Goal: Task Accomplishment & Management: Manage account settings

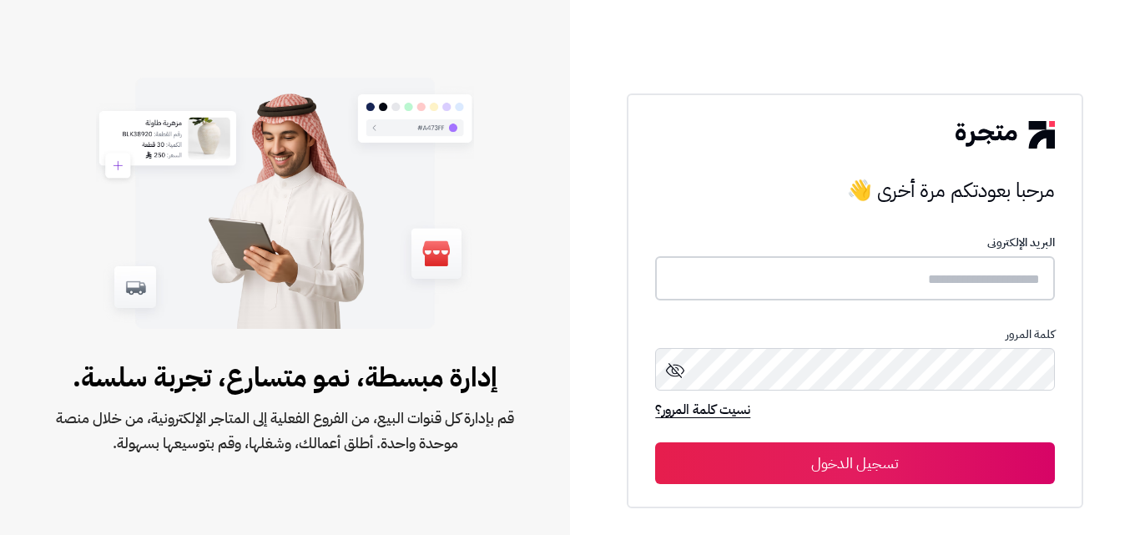
click at [977, 274] on input "text" at bounding box center [854, 278] width 399 height 44
type input "*"
type input "******"
click at [902, 459] on button "تسجيل الدخول" at bounding box center [854, 463] width 399 height 42
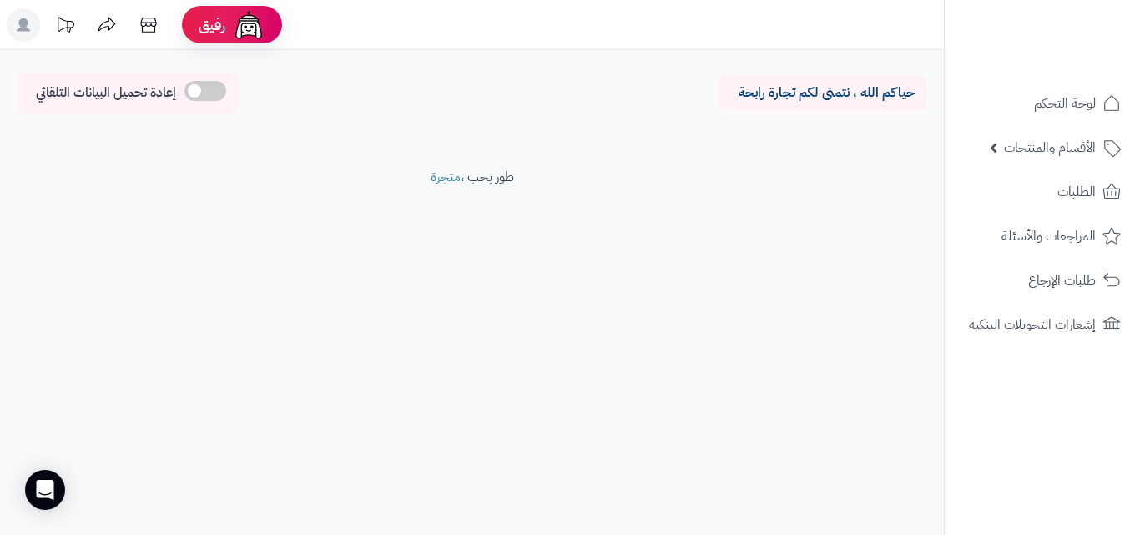
click at [1021, 127] on ul "لوحة التحكم الأقسام والمنتجات المنتجات الأقسام الماركات مواصفات المنتجات مواصفا…" at bounding box center [1042, 213] width 195 height 261
click at [1015, 144] on span "الأقسام والمنتجات" at bounding box center [1050, 147] width 92 height 23
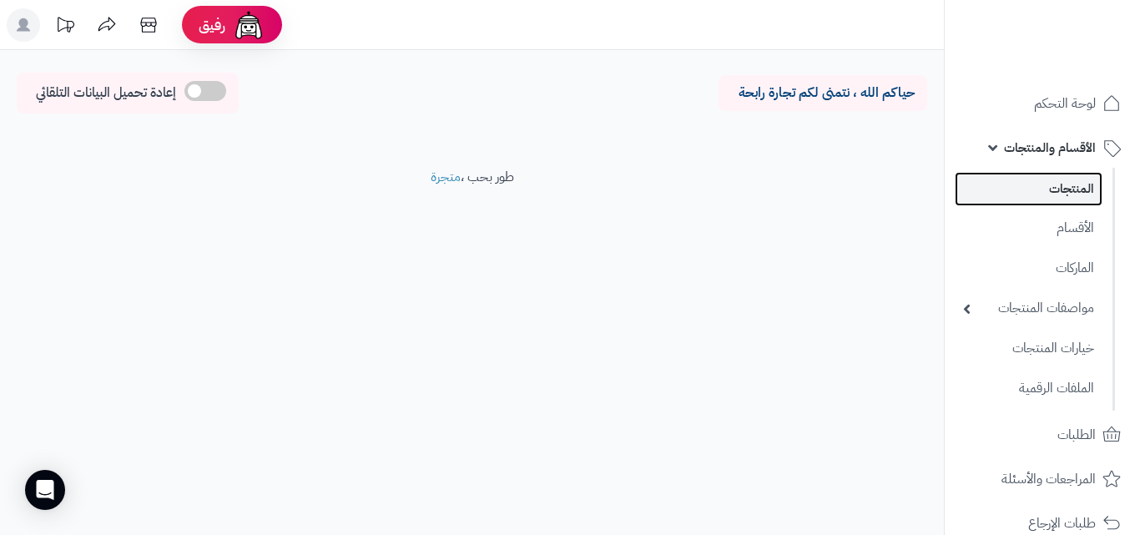
click at [1031, 189] on link "المنتجات" at bounding box center [1029, 189] width 148 height 34
